Goal: Find specific page/section: Find specific page/section

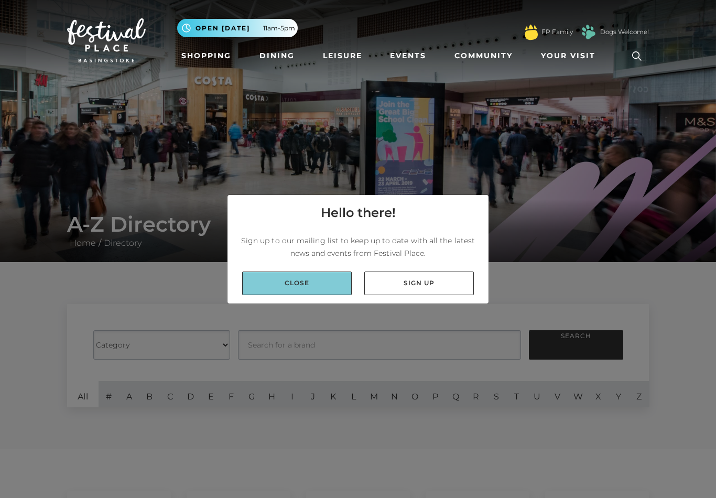
click at [325, 285] on link "Close" at bounding box center [297, 284] width 110 height 24
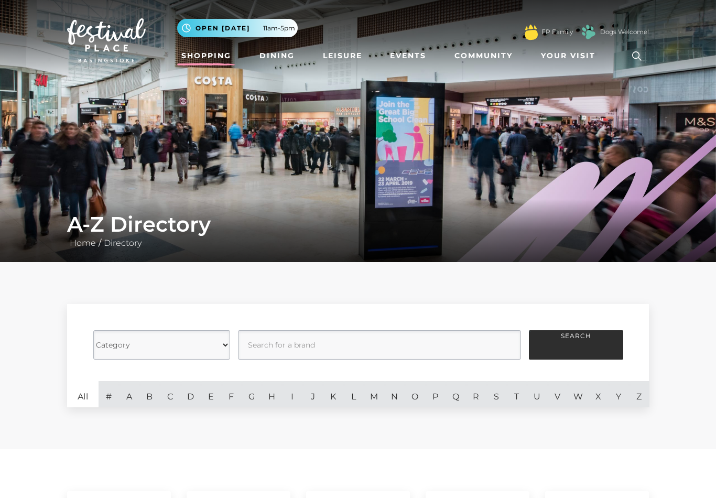
click at [207, 57] on link "Shopping" at bounding box center [206, 55] width 58 height 19
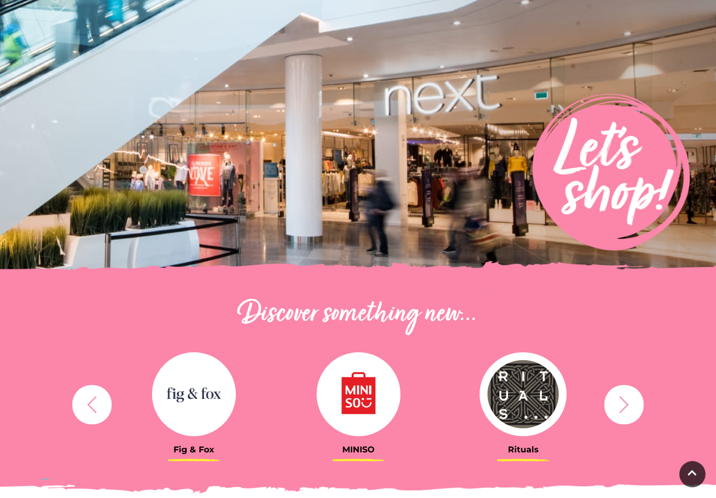
scroll to position [90, 0]
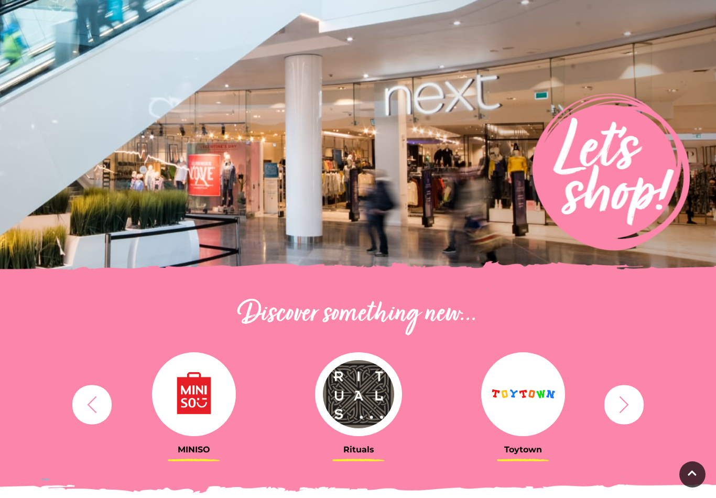
click at [625, 400] on icon "button" at bounding box center [624, 404] width 19 height 19
click at [625, 403] on icon "button" at bounding box center [624, 404] width 19 height 19
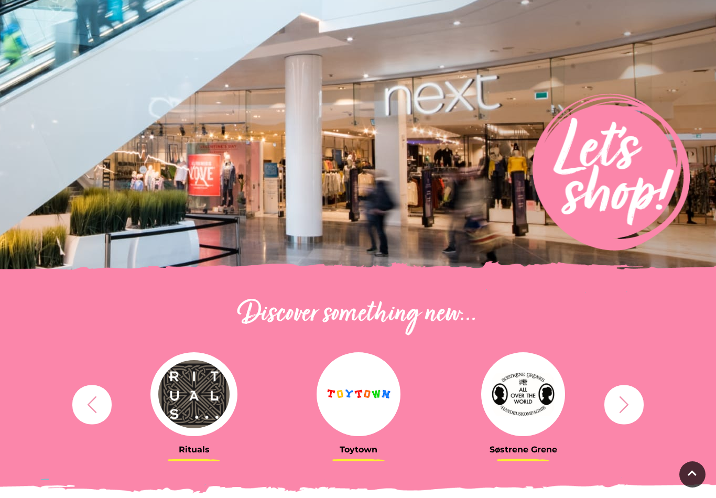
click at [622, 409] on icon "button" at bounding box center [624, 404] width 19 height 19
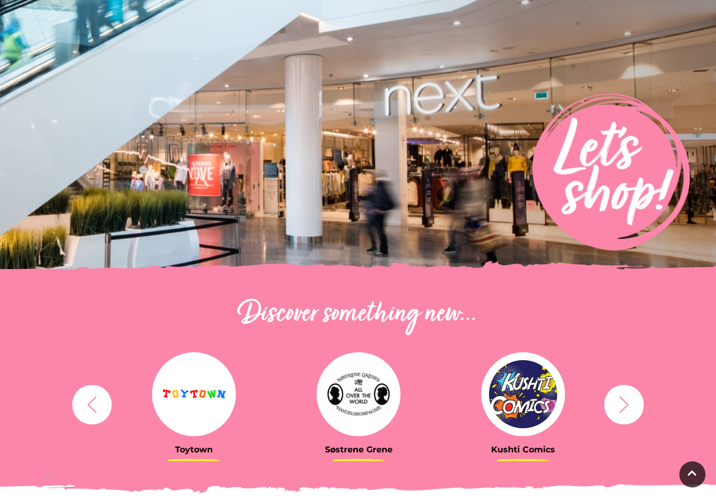
click at [624, 408] on icon "button" at bounding box center [624, 404] width 19 height 19
click at [627, 403] on icon "button" at bounding box center [624, 404] width 9 height 17
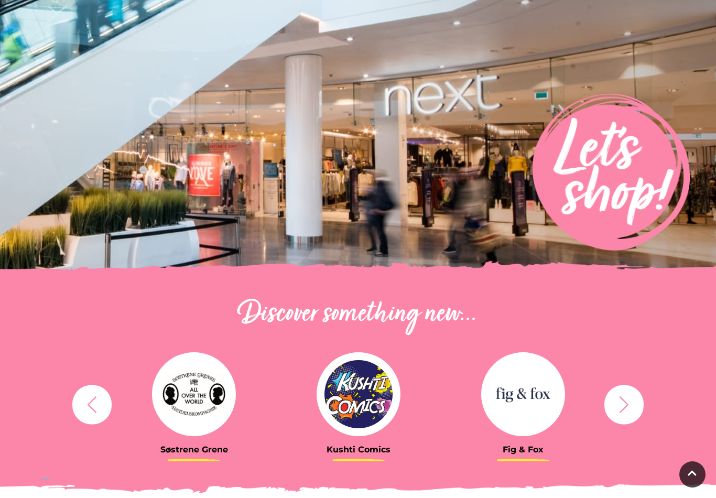
click at [626, 404] on icon "button" at bounding box center [624, 404] width 19 height 19
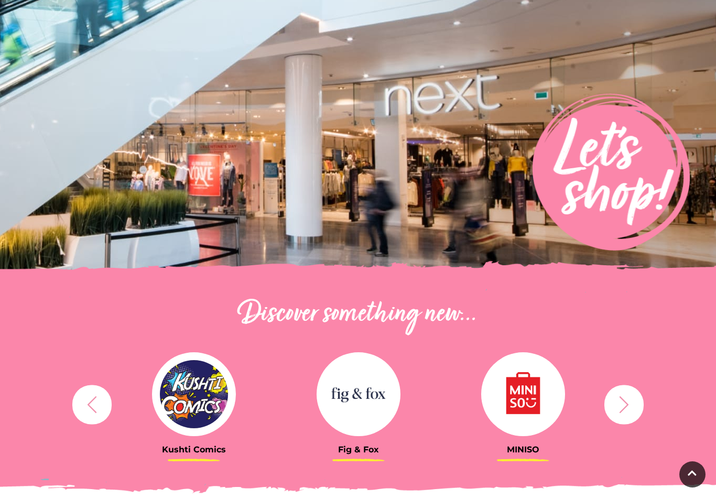
click at [628, 404] on icon "button" at bounding box center [624, 404] width 9 height 17
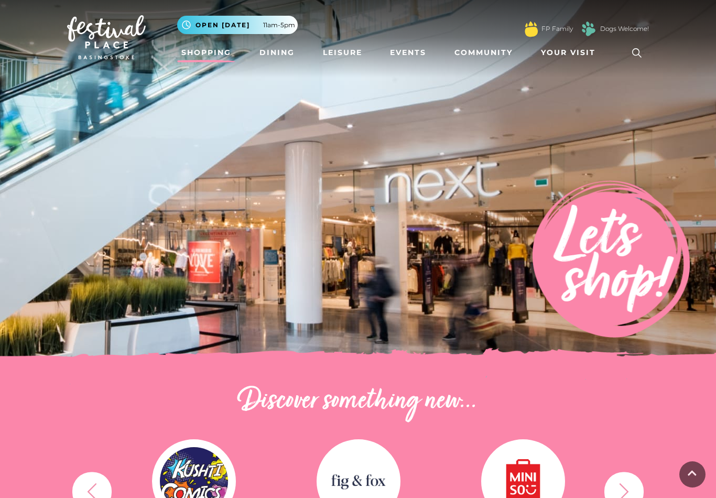
scroll to position [0, 0]
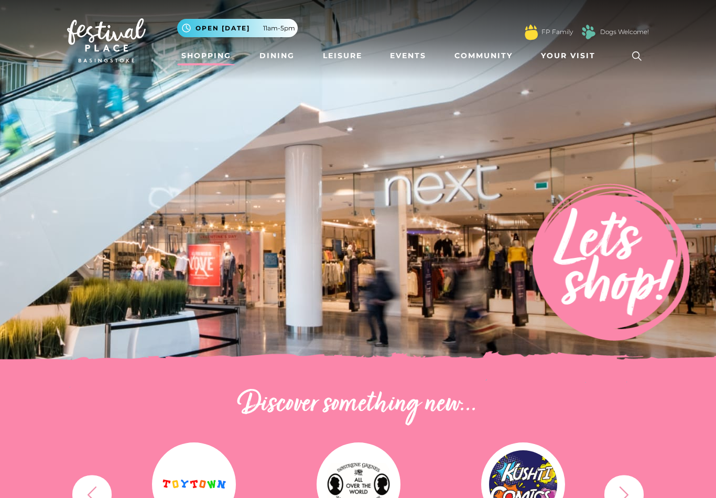
click at [212, 59] on link "Shopping" at bounding box center [206, 55] width 58 height 19
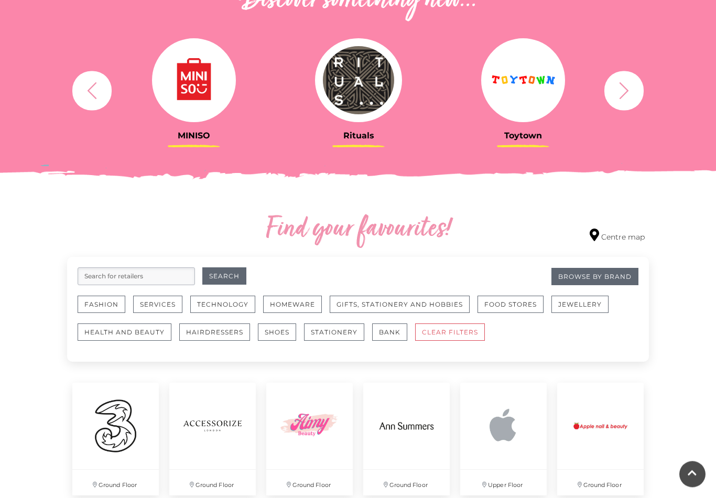
scroll to position [404, 0]
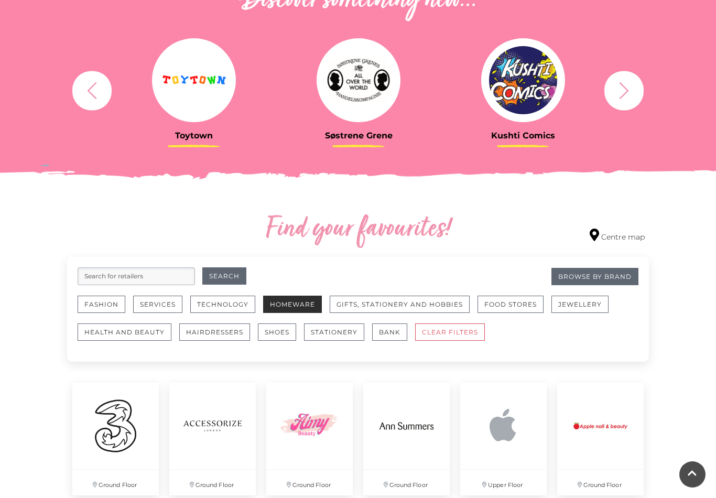
click at [293, 300] on button "Homeware" at bounding box center [292, 304] width 59 height 17
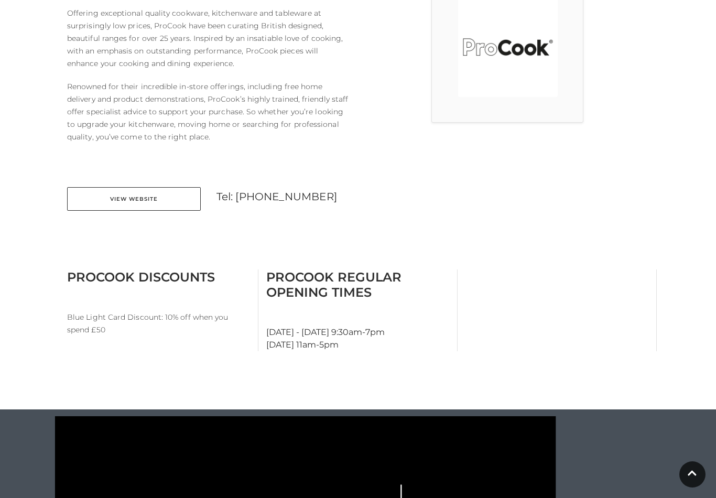
scroll to position [350, 0]
